Goal: Transaction & Acquisition: Register for event/course

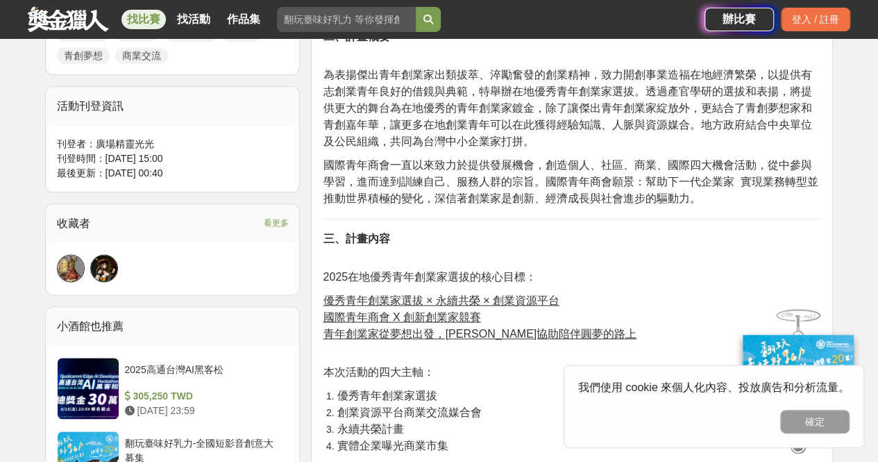
scroll to position [925, 0]
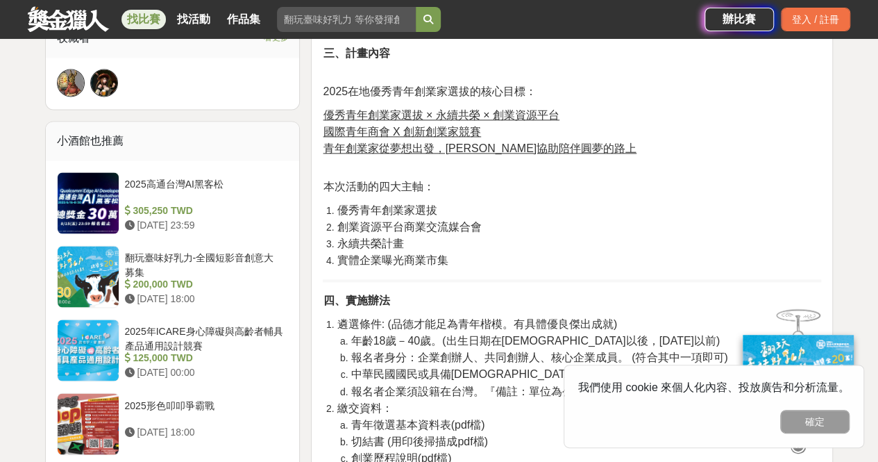
click at [536, 242] on li "永續共榮計畫" at bounding box center [579, 243] width 485 height 17
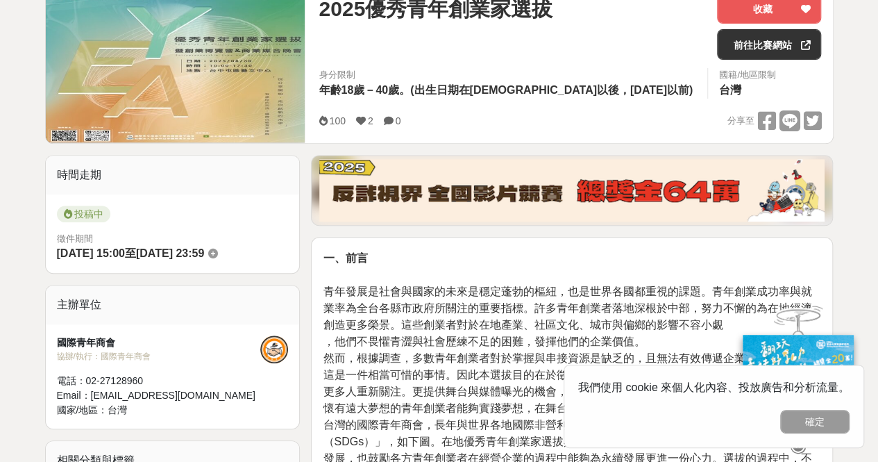
scroll to position [0, 0]
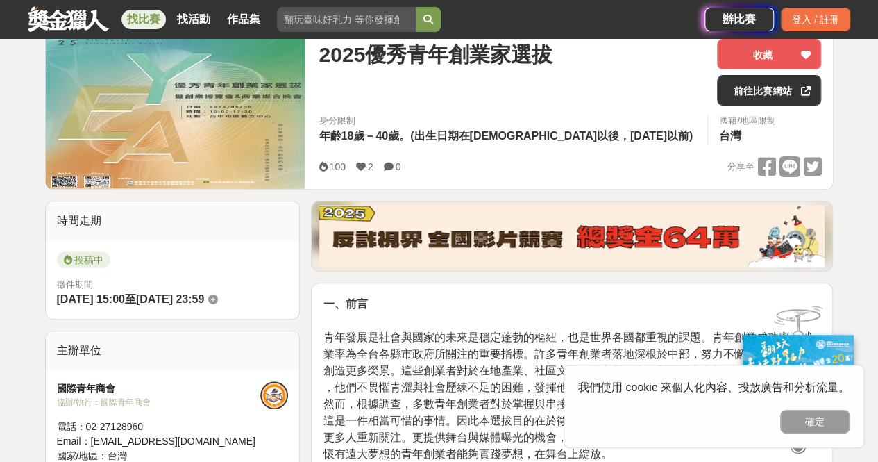
scroll to position [555, 0]
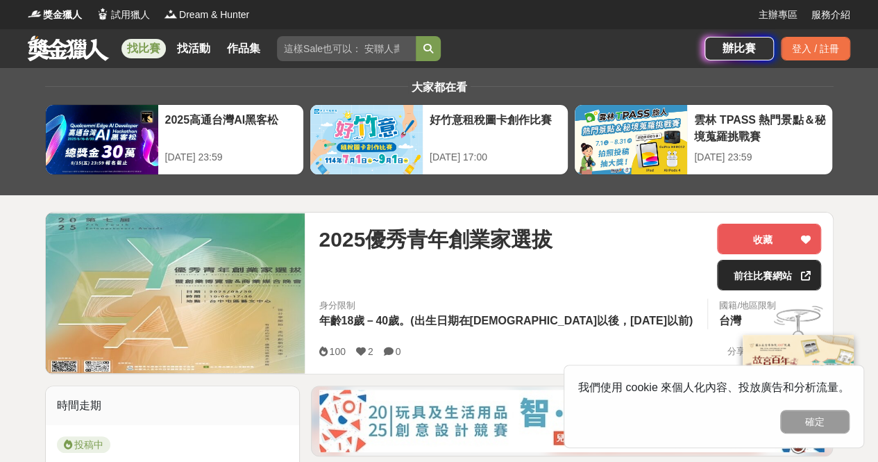
click at [768, 269] on link "前往比賽網站" at bounding box center [769, 275] width 104 height 31
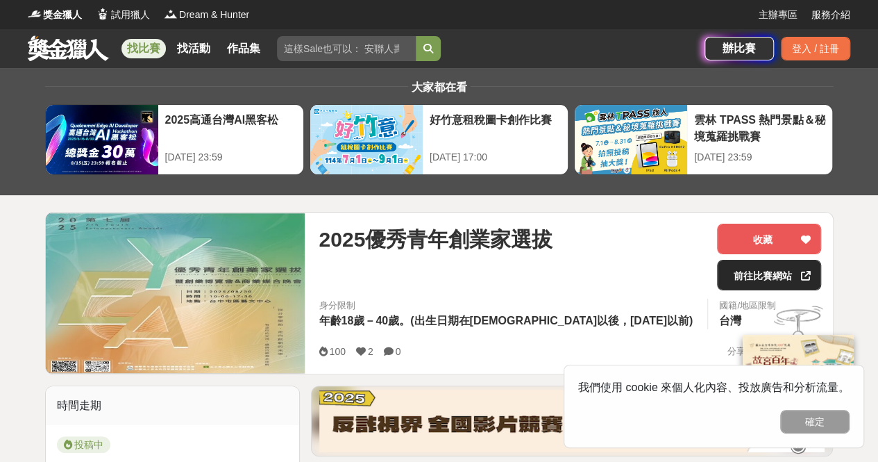
click at [764, 273] on link "前往比賽網站" at bounding box center [769, 275] width 104 height 31
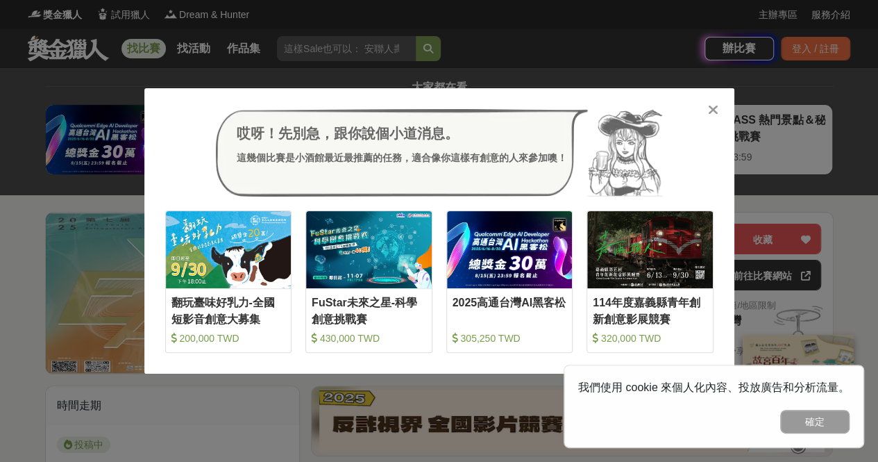
click at [711, 108] on icon at bounding box center [713, 110] width 10 height 14
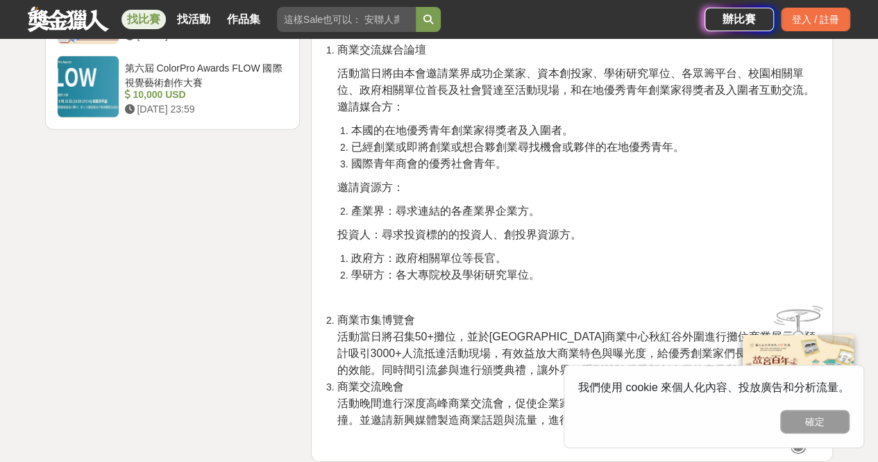
scroll to position [2267, 0]
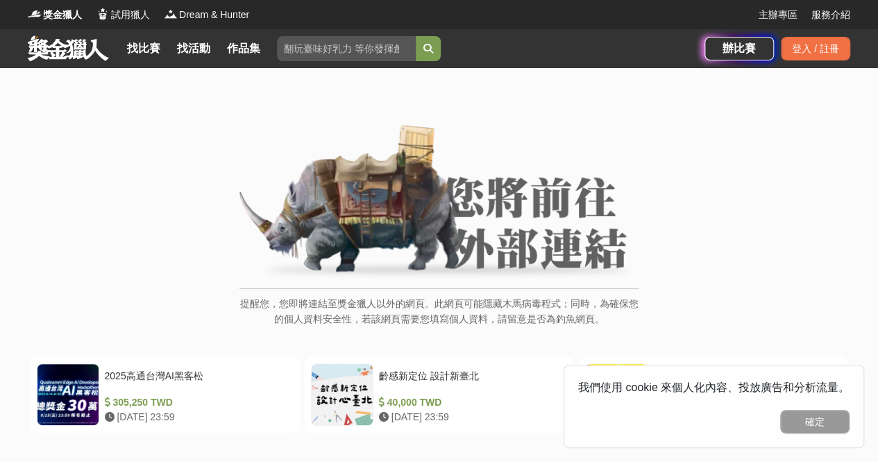
click at [389, 180] on img at bounding box center [439, 202] width 399 height 157
drag, startPoint x: 455, startPoint y: 178, endPoint x: 494, endPoint y: 233, distance: 67.2
click at [455, 178] on img at bounding box center [439, 202] width 399 height 157
click at [499, 237] on img at bounding box center [439, 202] width 399 height 157
click at [496, 220] on img at bounding box center [439, 202] width 399 height 157
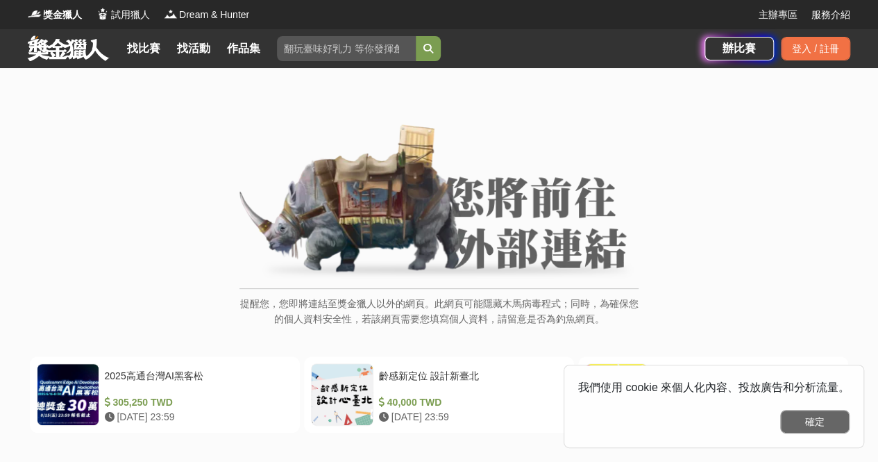
click at [807, 427] on button "確定" at bounding box center [814, 422] width 69 height 24
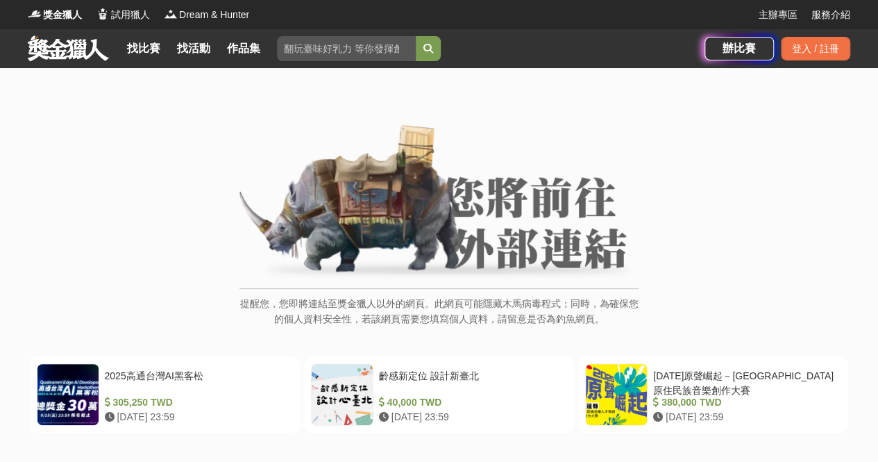
click at [481, 188] on img at bounding box center [439, 202] width 399 height 157
click at [429, 293] on div "提醒您，您即將連結至獎金獵人以外的網頁。此網頁可能隱藏木馬病毒程式；同時，為確保您的個人資料安全性，若該網頁需要您填寫個人資料，請留意是否為釣魚網頁。" at bounding box center [439, 314] width 399 height 53
click at [559, 270] on img at bounding box center [439, 202] width 399 height 157
click at [578, 291] on div "提醒您，您即將連結至獎金獵人以外的網頁。此網頁可能隱藏木馬病毒程式；同時，為確保您的個人資料安全性，若該網頁需要您填寫個人資料，請留意是否為釣魚網頁。" at bounding box center [439, 314] width 399 height 53
drag, startPoint x: 540, startPoint y: 335, endPoint x: 412, endPoint y: 322, distance: 129.0
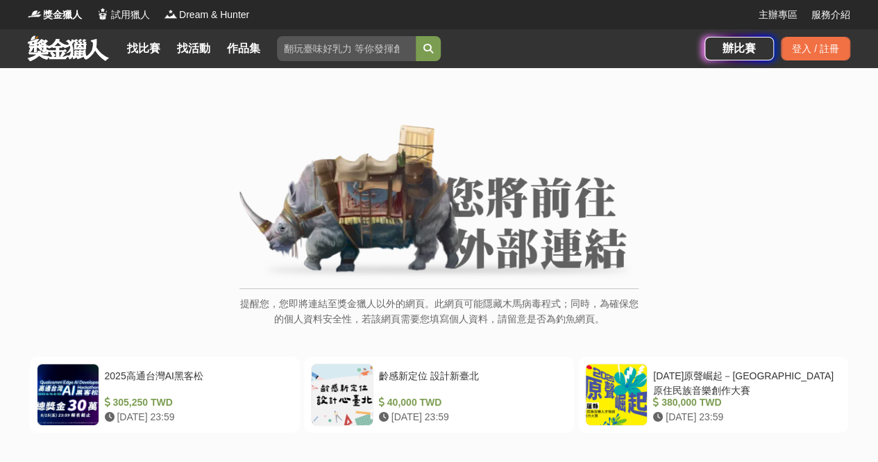
click at [537, 335] on p "提醒您，您即將連結至獎金獵人以外的網頁。此網頁可能隱藏木馬病毒程式；同時，為確保您的個人資料安全性，若該網頁需要您填寫個人資料，請留意是否為釣魚網頁。" at bounding box center [439, 318] width 399 height 45
click at [399, 321] on p "提醒您，您即將連結至獎金獵人以外的網頁。此網頁可能隱藏木馬病毒程式；同時，為確保您的個人資料安全性，若該網頁需要您填寫個人資料，請留意是否為釣魚網頁。" at bounding box center [439, 318] width 399 height 45
click at [325, 309] on p "提醒您，您即將連結至獎金獵人以外的網頁。此網頁可能隱藏木馬病毒程式；同時，為確保您的個人資料安全性，若該網頁需要您填寫個人資料，請留意是否為釣魚網頁。" at bounding box center [439, 318] width 399 height 45
click at [332, 258] on img at bounding box center [439, 202] width 399 height 157
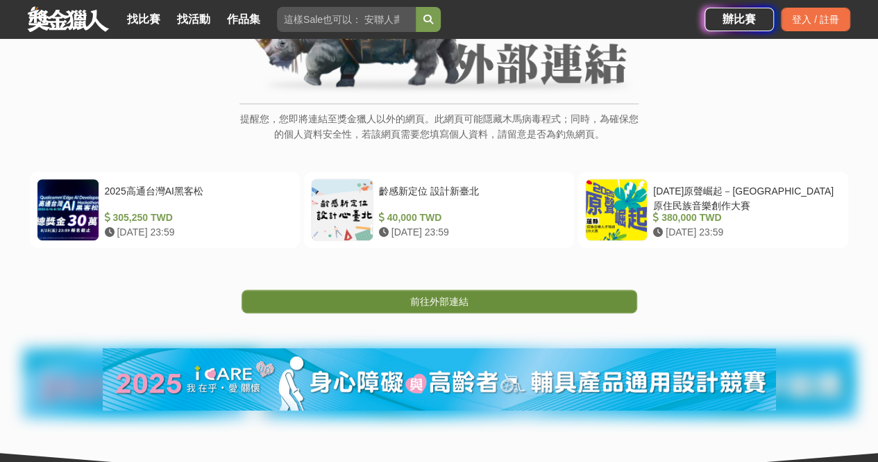
click at [508, 309] on link "前往外部連結" at bounding box center [440, 302] width 396 height 24
